Goal: Entertainment & Leisure: Consume media (video, audio)

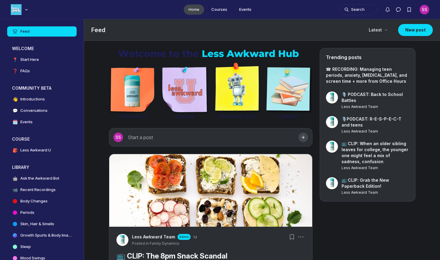
scroll to position [1840, 1147]
click at [60, 178] on link "🤖 Ask the Awkward Bot" at bounding box center [41, 178] width 69 height 10
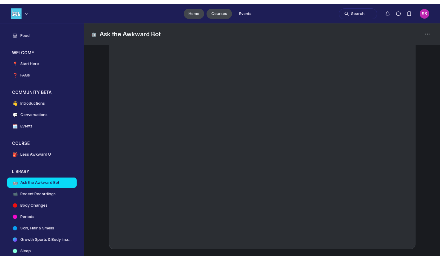
scroll to position [1840, 1147]
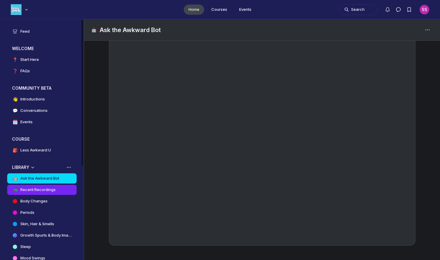
click at [50, 193] on link "📹 Recent Recordings" at bounding box center [41, 189] width 69 height 10
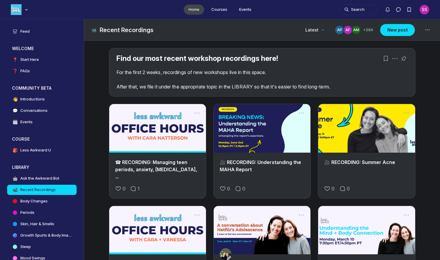
click at [155, 131] on link "Main Content" at bounding box center [157, 128] width 97 height 49
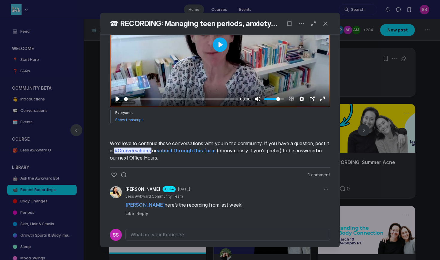
click at [220, 52] on button "Play" at bounding box center [220, 44] width 14 height 14
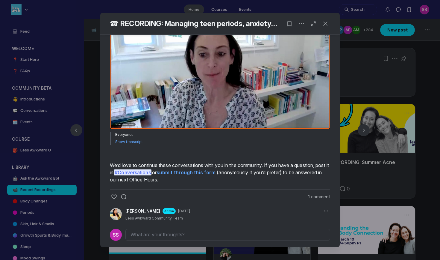
scroll to position [143, 0]
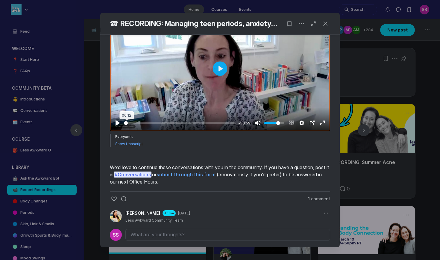
drag, startPoint x: 211, startPoint y: 208, endPoint x: 125, endPoint y: 197, distance: 86.9
click at [125, 131] on div "Pause Play % buffered 00:12 -30:59 Unmute Mute Disable captions Enable captions…" at bounding box center [220, 118] width 220 height 23
click at [128, 126] on input "Seek" at bounding box center [180, 123] width 112 height 6
click at [130, 126] on input "Seek" at bounding box center [180, 123] width 112 height 6
click at [128, 126] on input "Seek" at bounding box center [180, 123] width 112 height 6
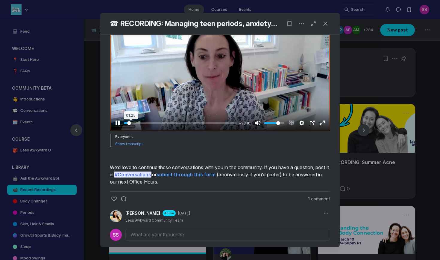
click at [131, 126] on input "Seek" at bounding box center [180, 123] width 113 height 6
click at [134, 126] on input "Seek" at bounding box center [180, 123] width 113 height 6
click at [135, 126] on input "Seek" at bounding box center [180, 123] width 112 height 6
click at [137, 126] on input "Seek" at bounding box center [180, 123] width 112 height 6
click at [135, 126] on input "Seek" at bounding box center [180, 123] width 112 height 6
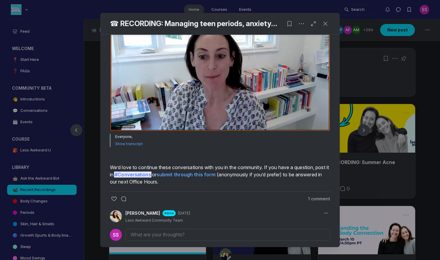
type input "8.58"
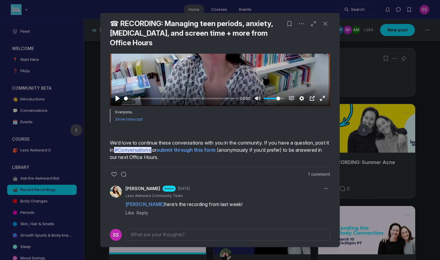
scroll to position [237, 0]
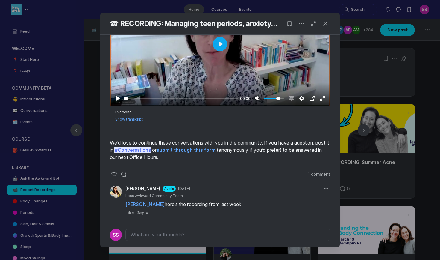
click at [215, 101] on div "Pause Play % buffered 00:00 00:00 Unmute Mute Disable captions Enable captions …" at bounding box center [220, 94] width 220 height 23
click at [217, 86] on div at bounding box center [220, 44] width 220 height 124
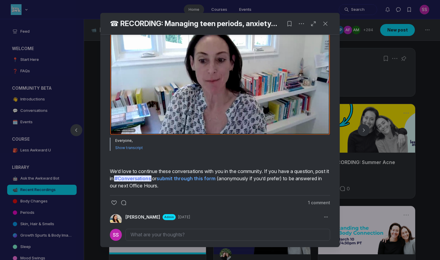
scroll to position [140, 0]
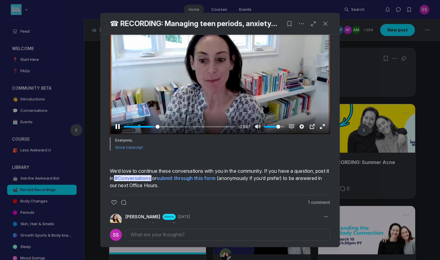
click at [158, 129] on input "Seek" at bounding box center [180, 127] width 112 height 6
click at [155, 129] on input "Seek" at bounding box center [180, 127] width 112 height 6
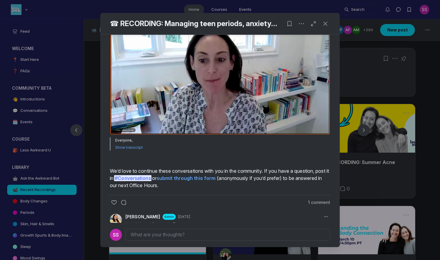
type input "40.35"
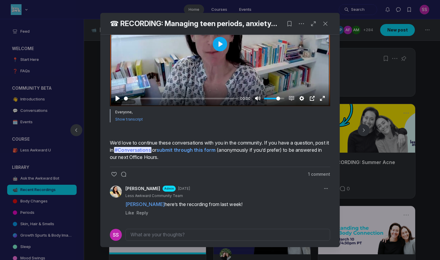
click at [235, 84] on div at bounding box center [220, 44] width 220 height 124
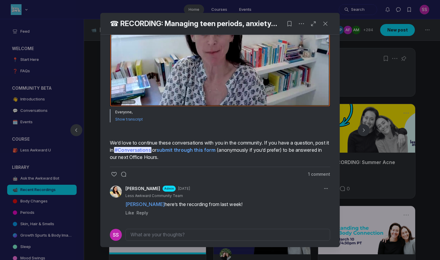
scroll to position [222, 0]
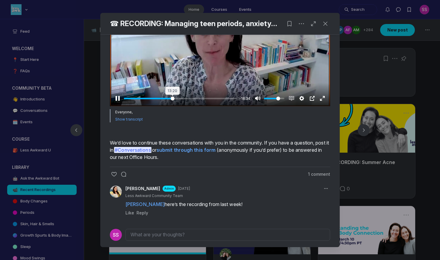
click at [172, 101] on input "Seek" at bounding box center [180, 99] width 113 height 6
click at [168, 101] on input "Seek" at bounding box center [180, 99] width 113 height 6
click at [165, 101] on input "Seek" at bounding box center [180, 99] width 112 height 6
click at [168, 101] on input "Seek" at bounding box center [180, 99] width 112 height 6
click at [170, 101] on input "Seek" at bounding box center [180, 99] width 113 height 6
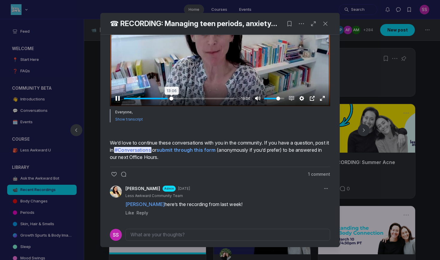
click at [171, 101] on input "Seek" at bounding box center [180, 99] width 113 height 6
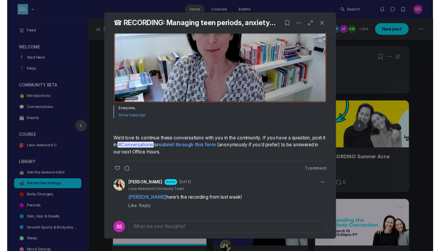
scroll to position [205, 0]
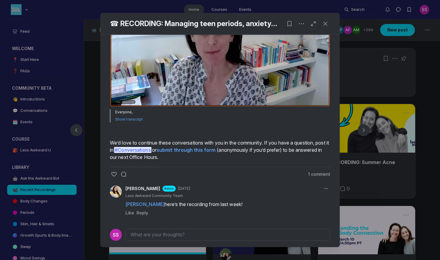
type input "61.85"
click at [382, 178] on div at bounding box center [220, 130] width 440 height 260
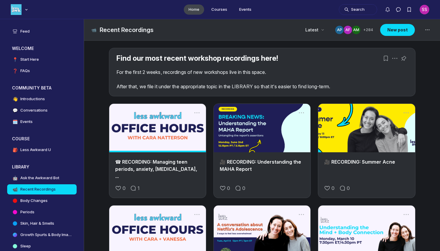
scroll to position [1802, 1147]
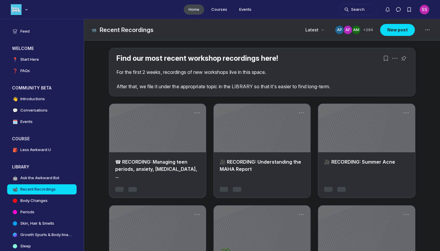
scroll to position [1802, 1147]
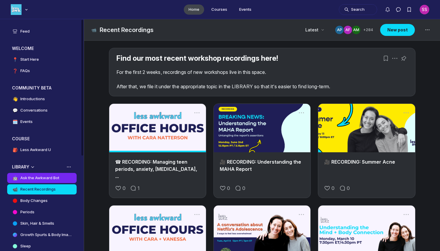
click at [43, 177] on h4 "Ask the Awkward Bot" at bounding box center [39, 178] width 39 height 6
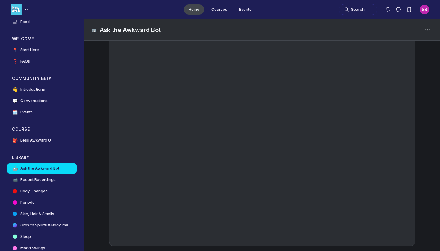
scroll to position [81, 0]
